Goal: Information Seeking & Learning: Learn about a topic

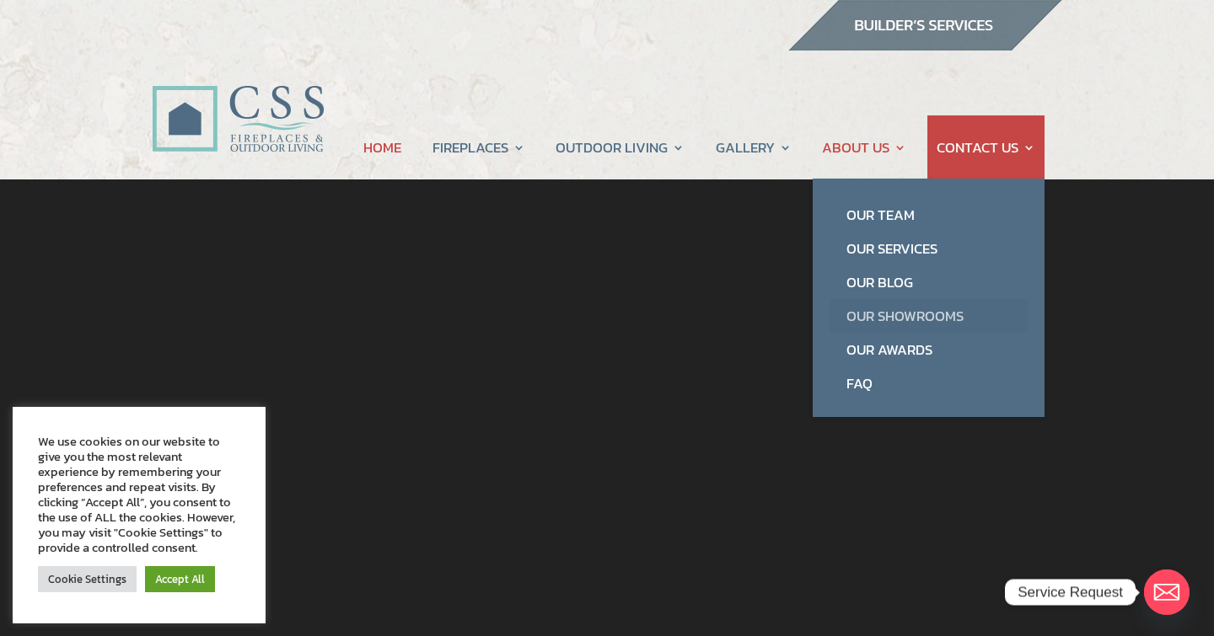
click at [874, 319] on link "Our Showrooms" at bounding box center [928, 316] width 198 height 34
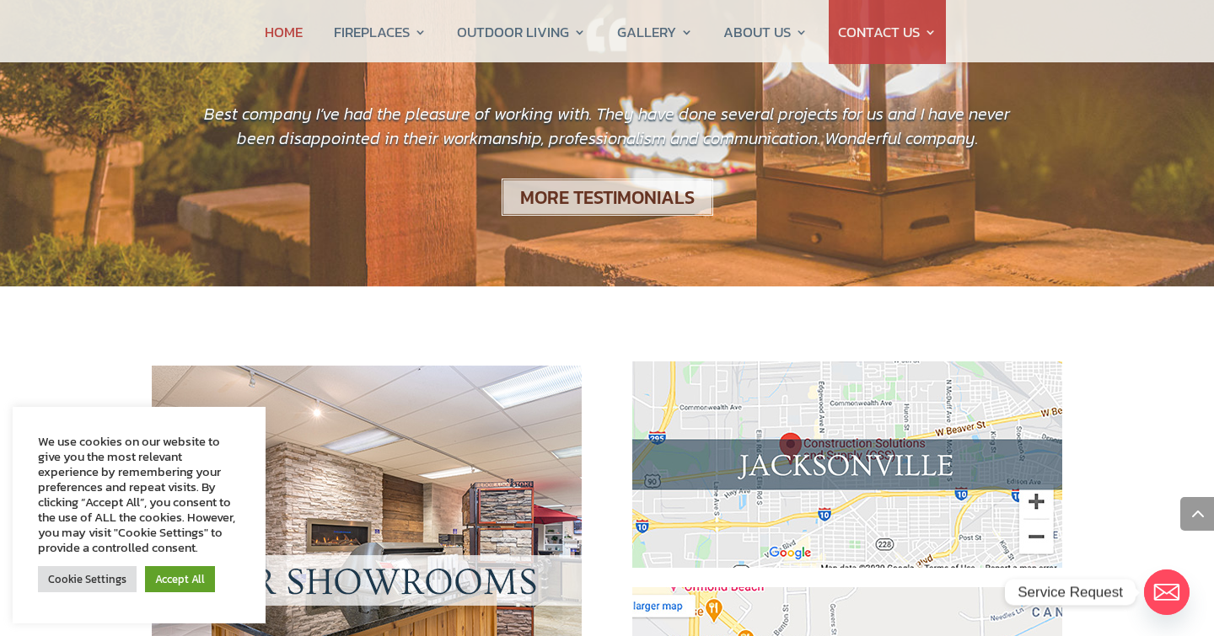
scroll to position [1395, 0]
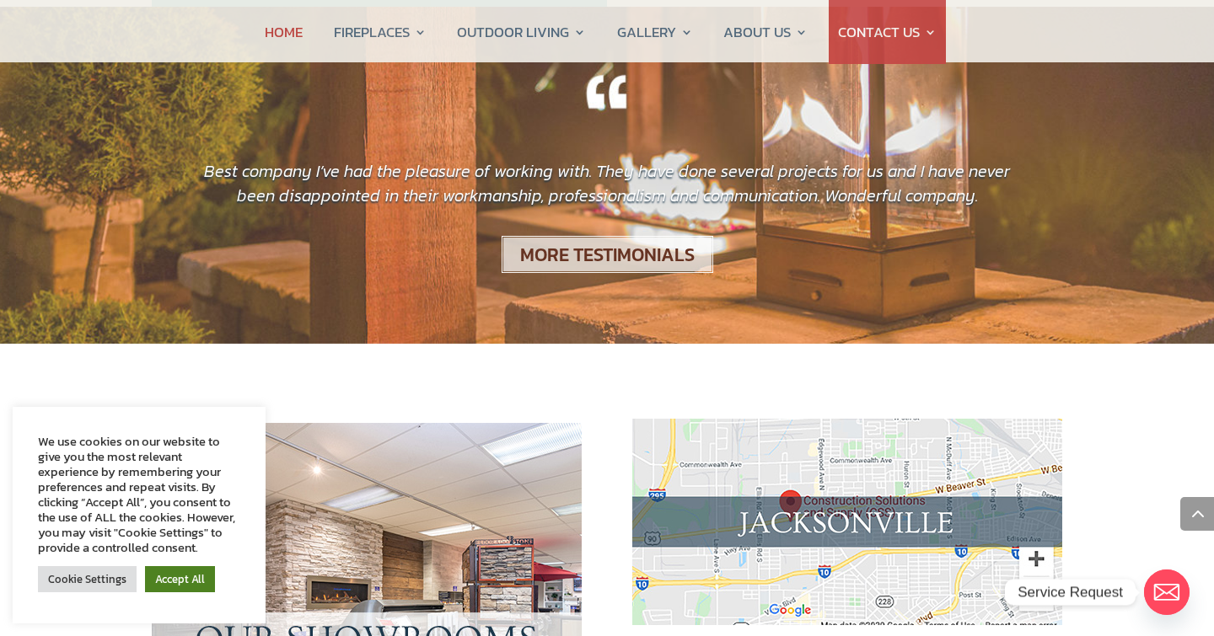
click at [184, 580] on link "Accept All" at bounding box center [180, 579] width 70 height 26
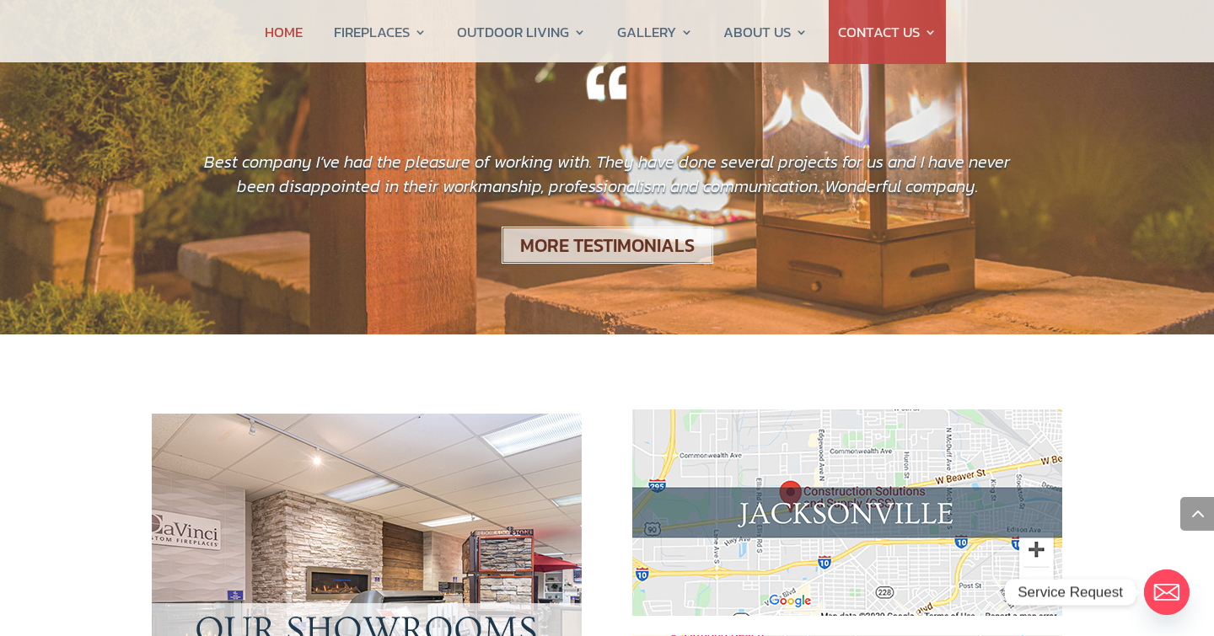
scroll to position [1410, 0]
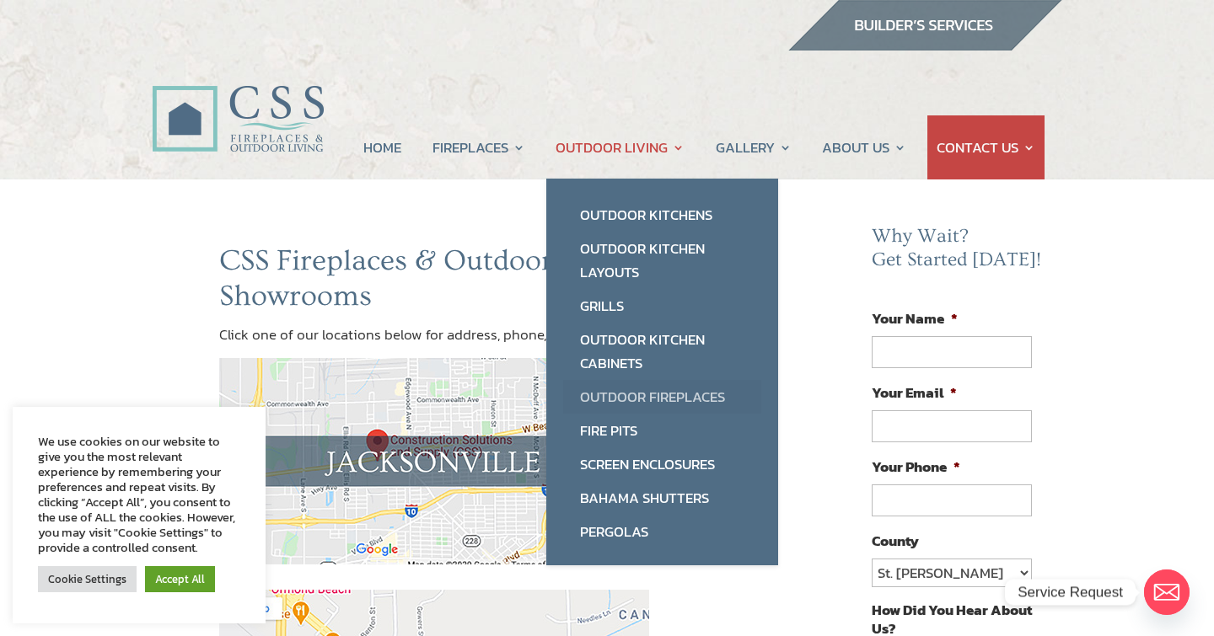
click at [619, 393] on link "Outdoor Fireplaces" at bounding box center [662, 397] width 198 height 34
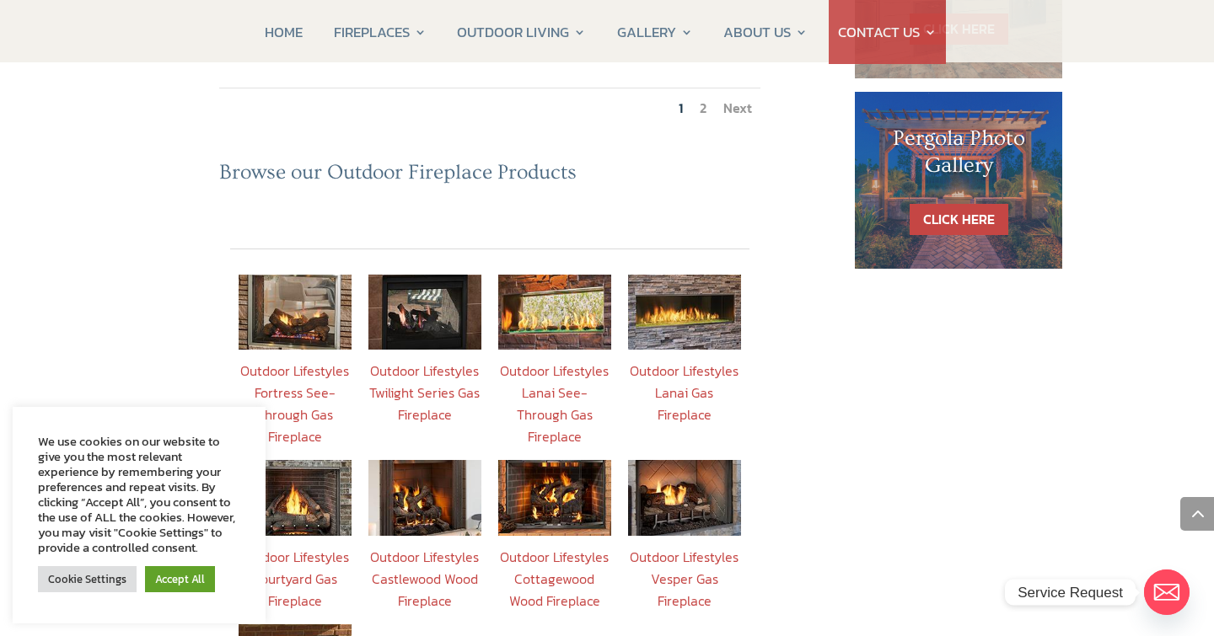
scroll to position [1125, 0]
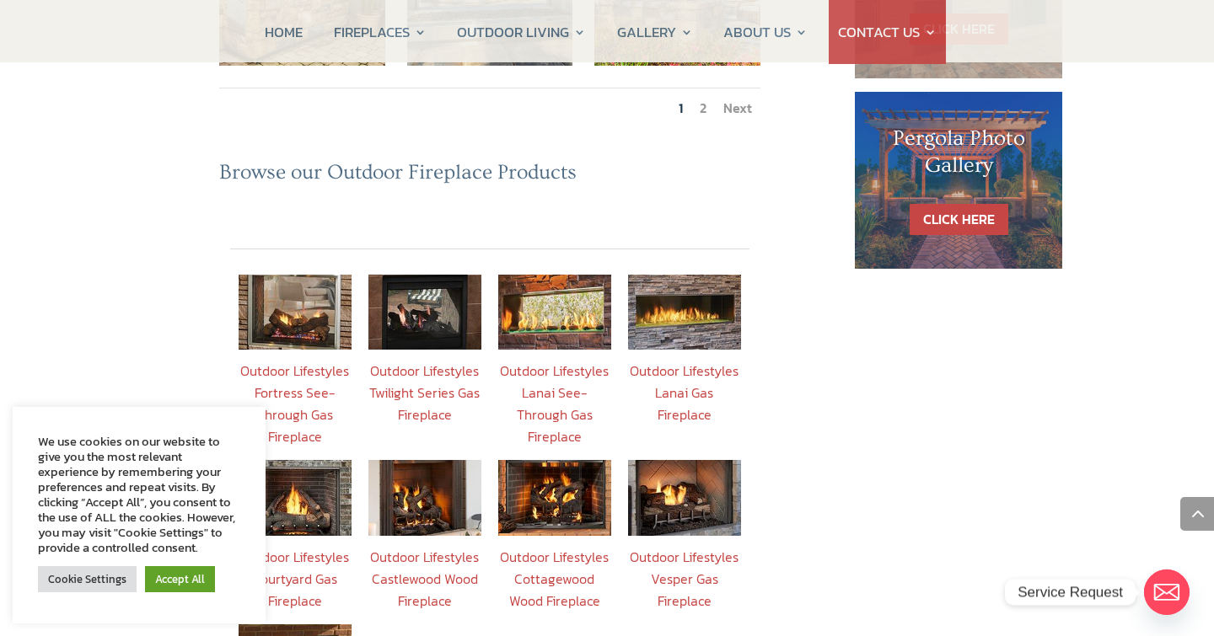
click at [289, 361] on link "Outdoor Lifestyles Fortress See-Through Gas Fireplace" at bounding box center [294, 404] width 109 height 86
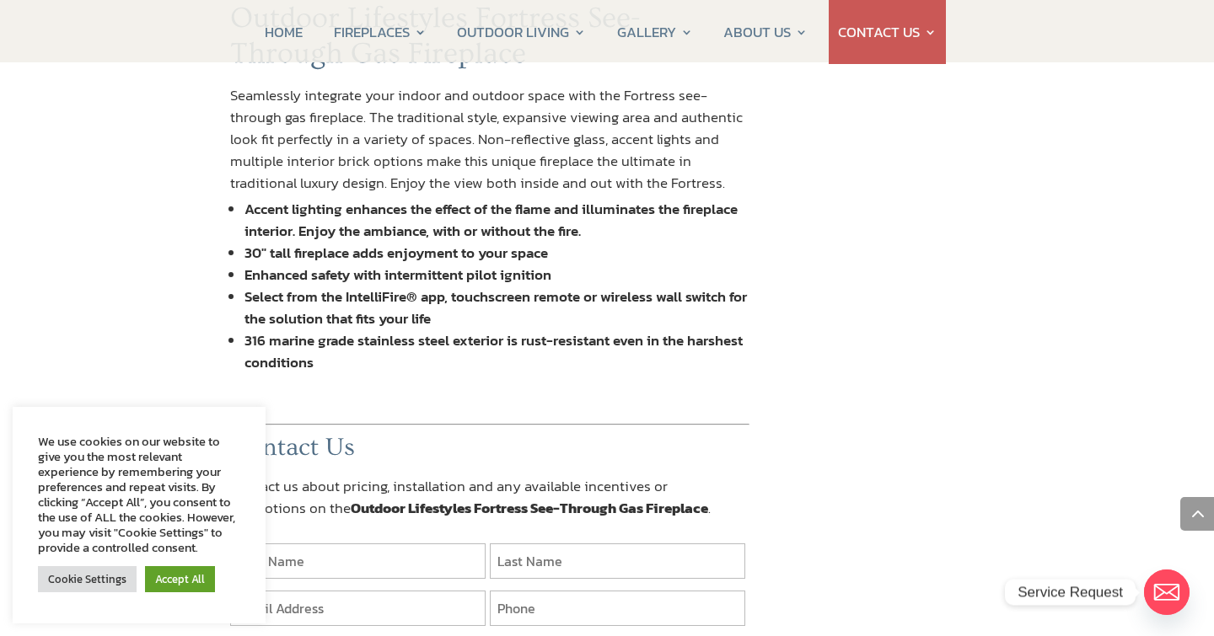
scroll to position [1672, 0]
click at [197, 575] on link "Accept All" at bounding box center [180, 579] width 70 height 26
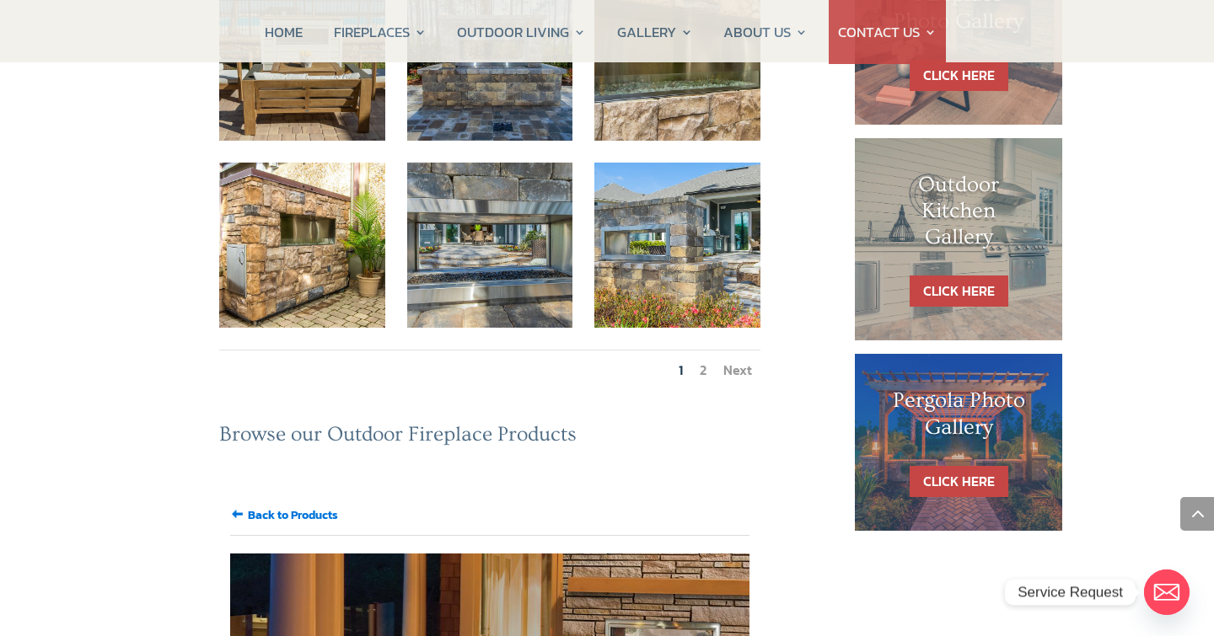
scroll to position [852, 0]
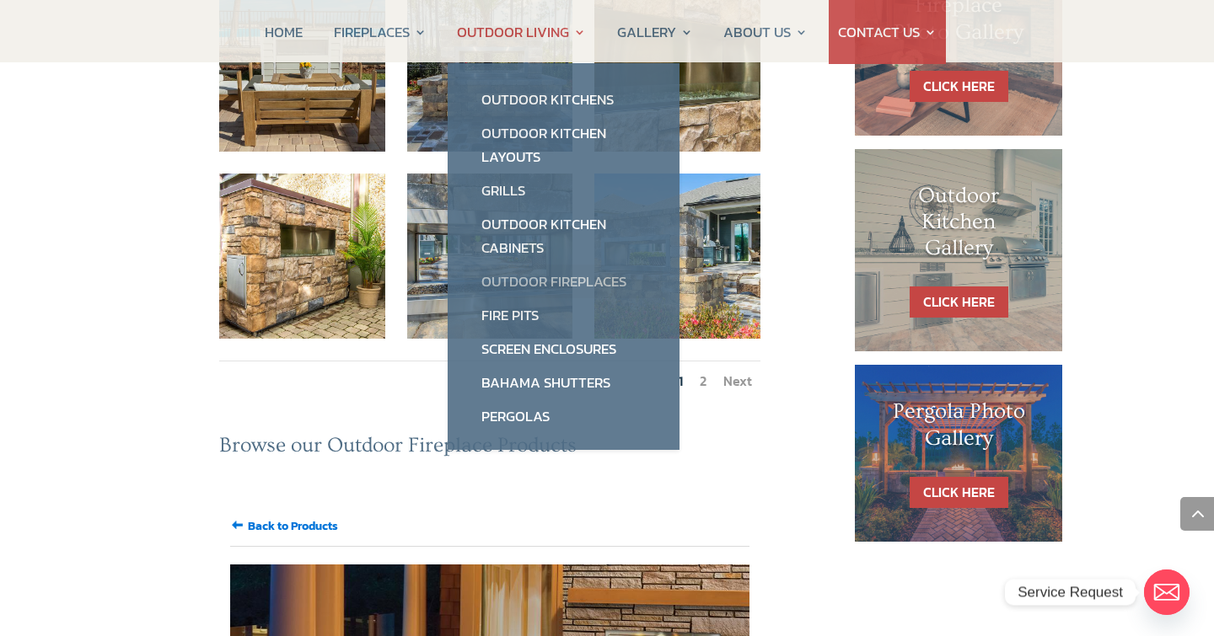
click at [518, 280] on link "Outdoor Fireplaces" at bounding box center [563, 282] width 198 height 34
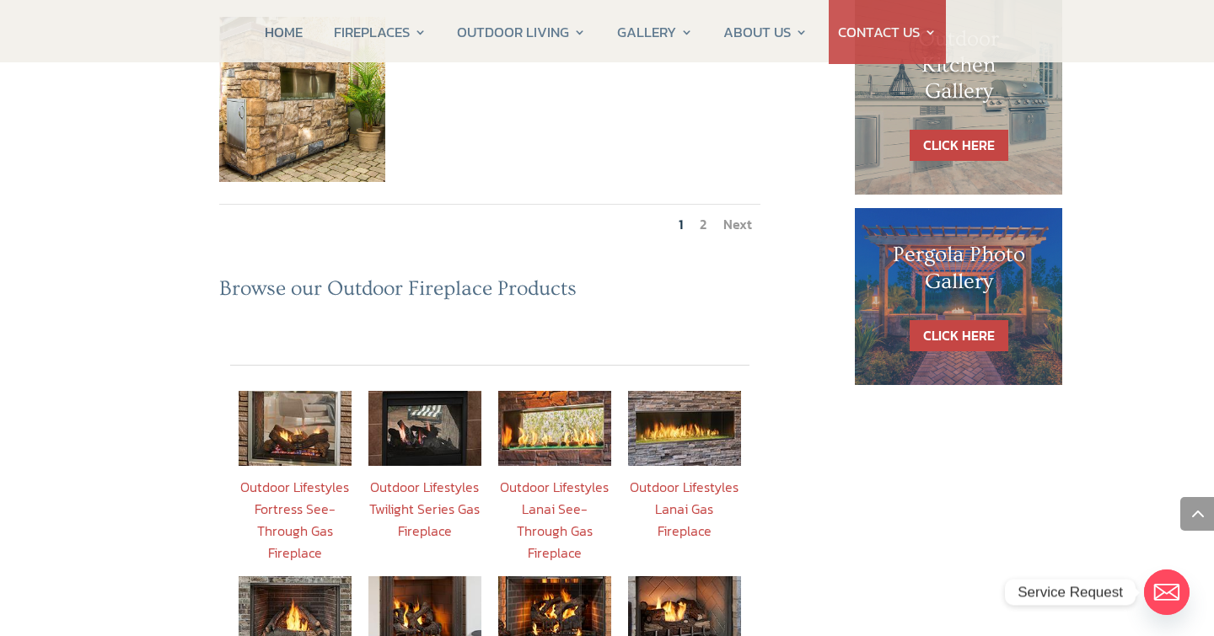
scroll to position [1011, 0]
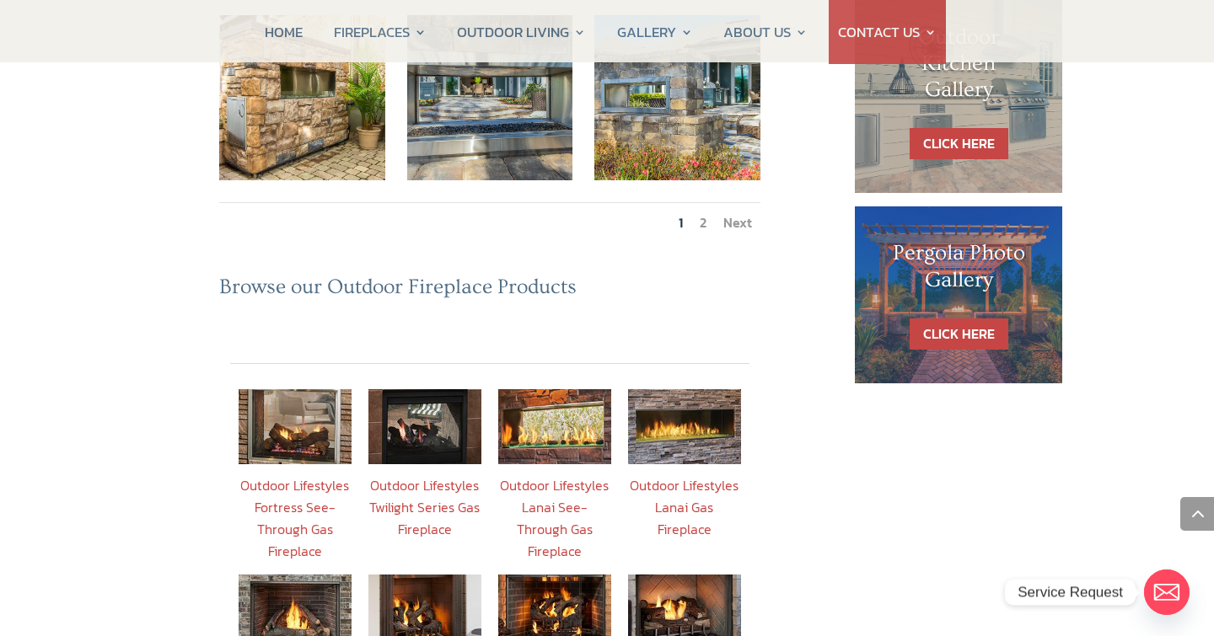
click at [555, 389] on img at bounding box center [554, 426] width 113 height 75
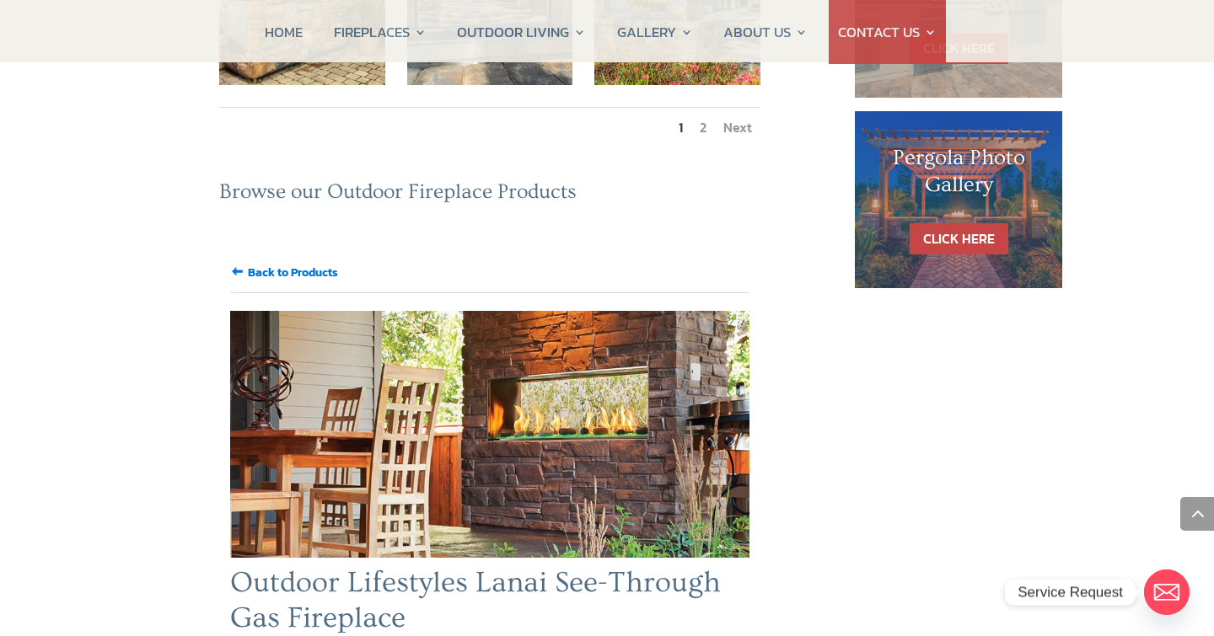
scroll to position [1036, 0]
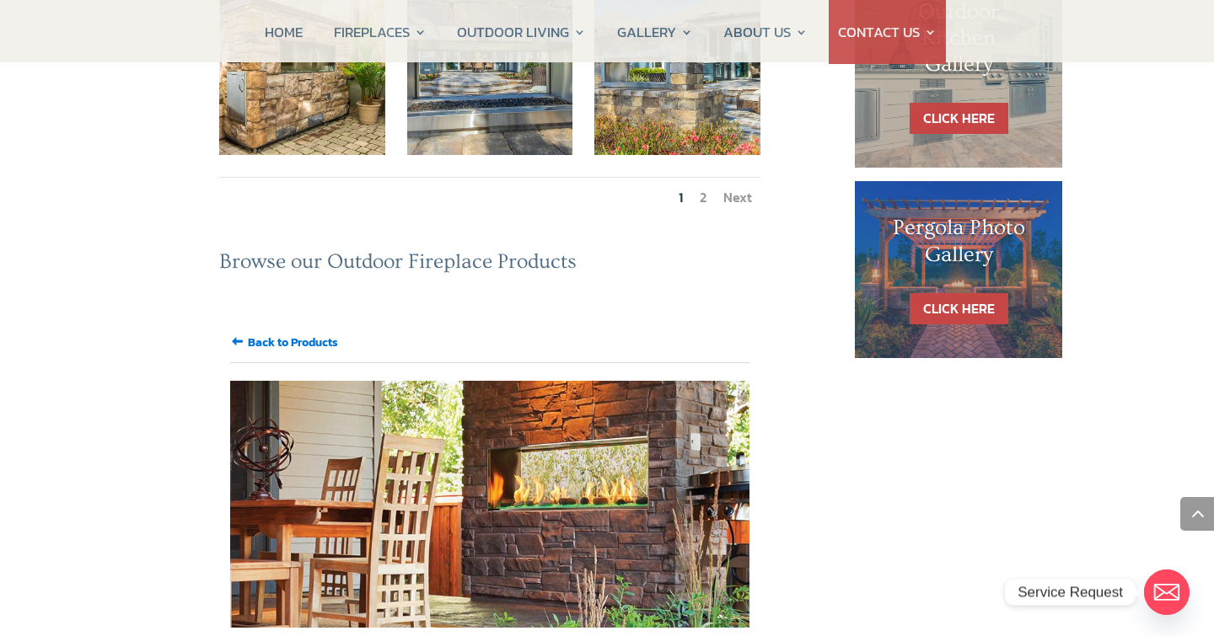
scroll to position [1011, 0]
